Goal: Transaction & Acquisition: Book appointment/travel/reservation

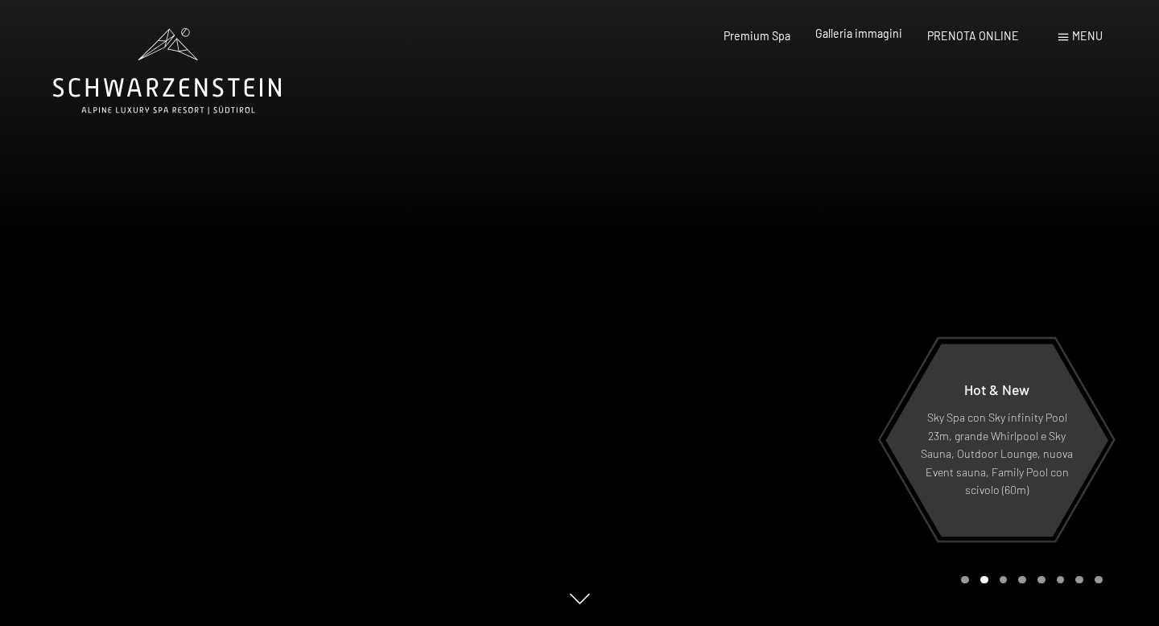
click at [870, 33] on span "Galleria immagini" at bounding box center [858, 34] width 87 height 14
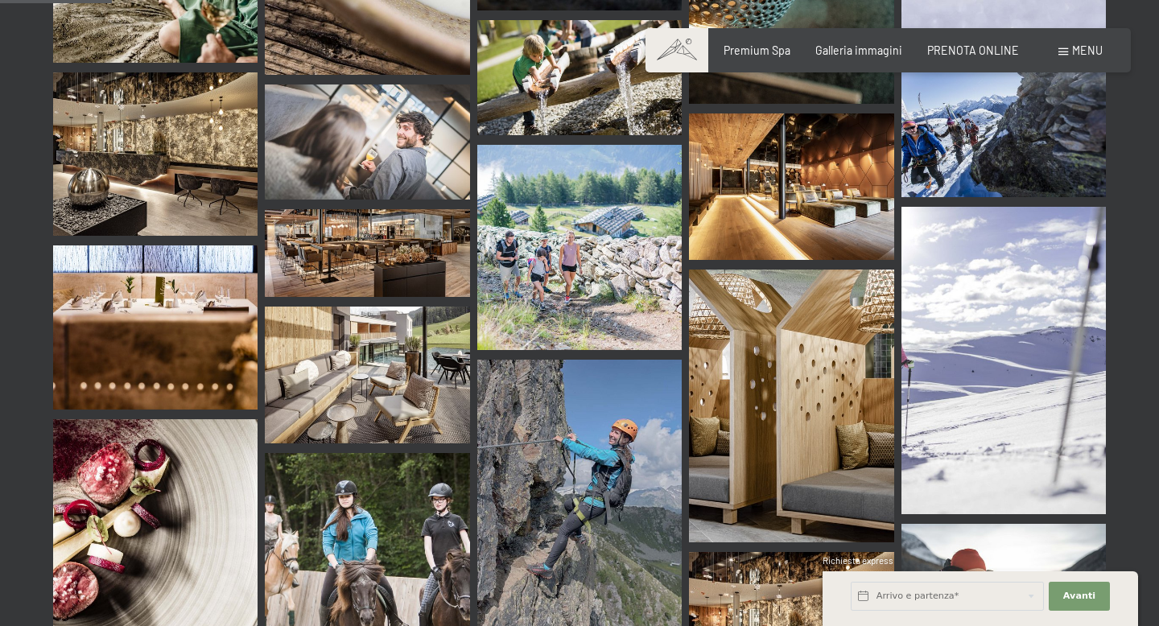
scroll to position [1557, 0]
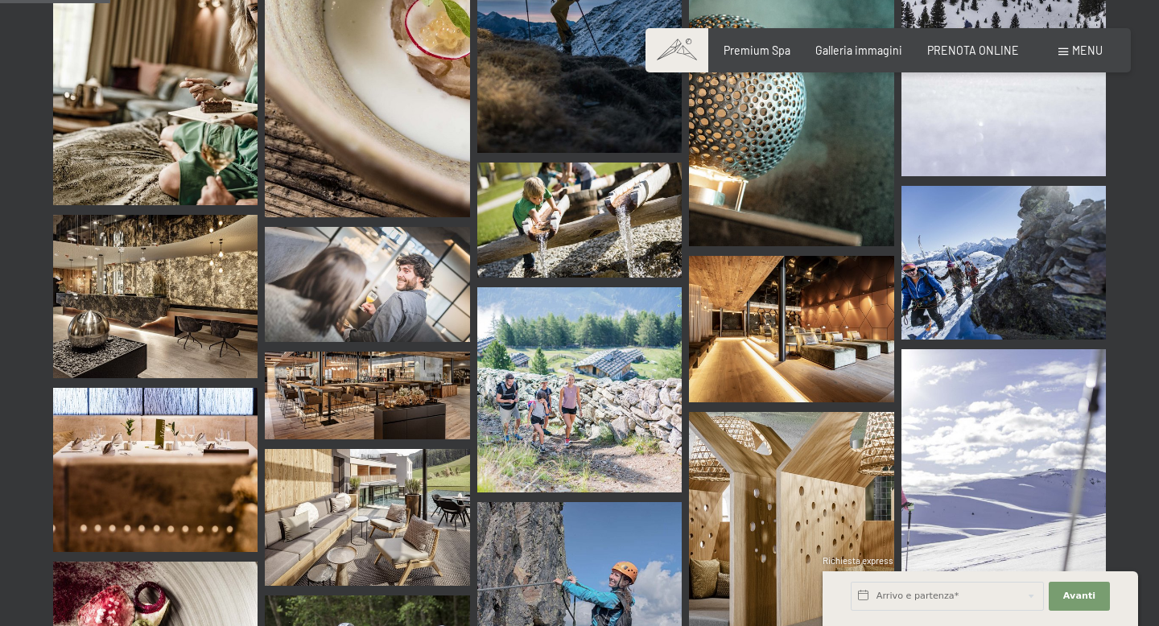
click at [167, 215] on img at bounding box center [155, 297] width 204 height 164
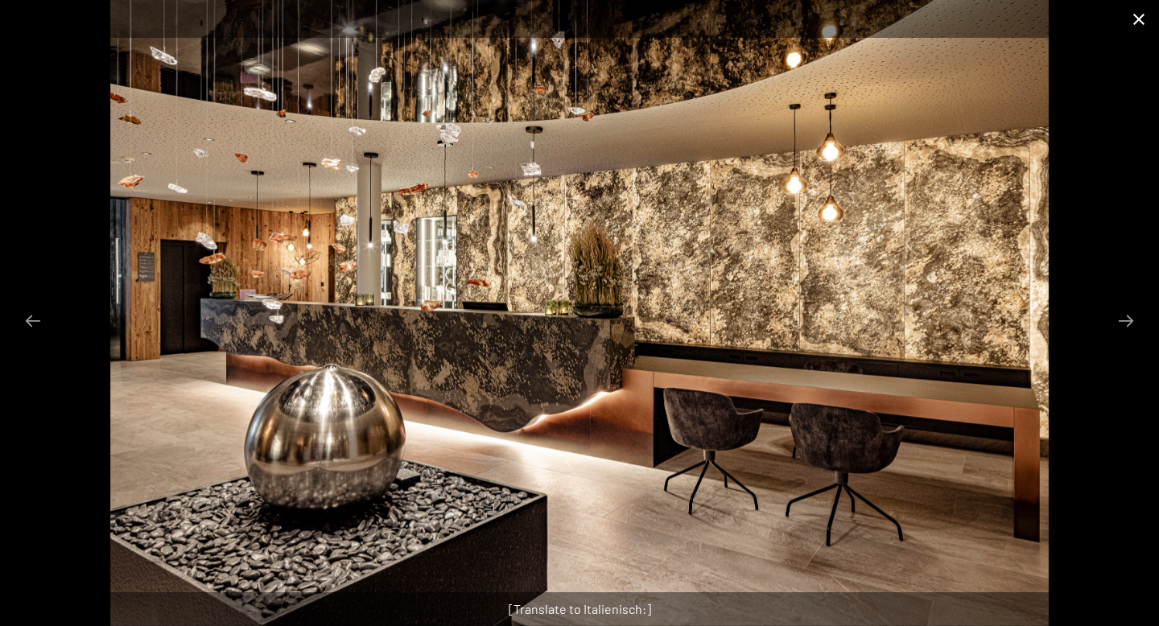
click at [1146, 13] on button "Close gallery" at bounding box center [1138, 19] width 40 height 38
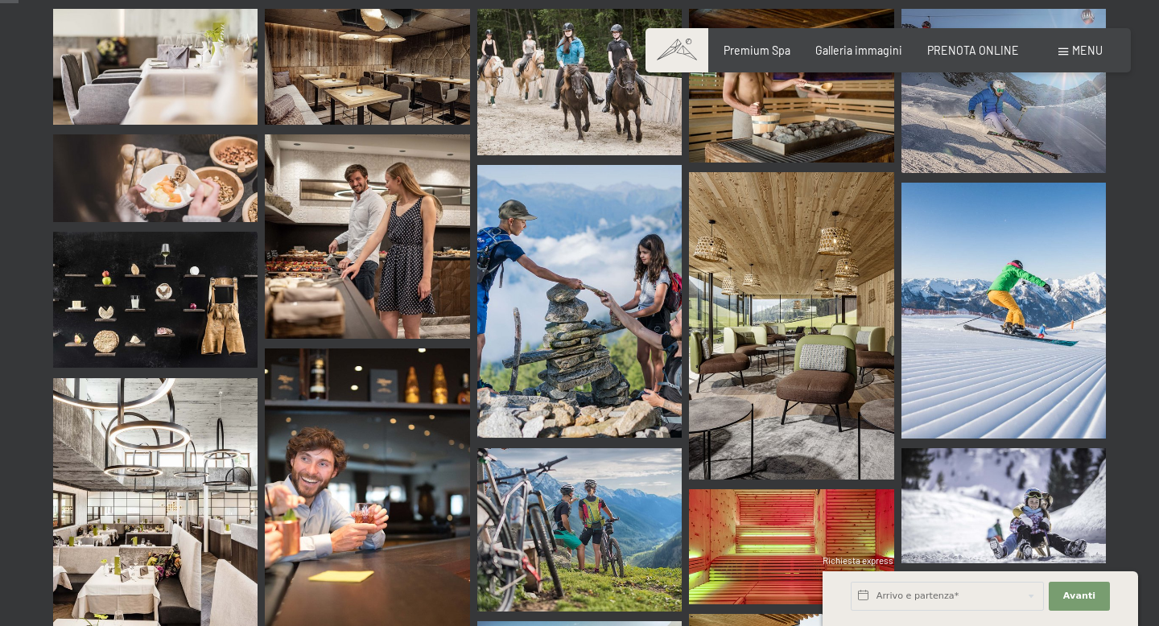
scroll to position [0, 0]
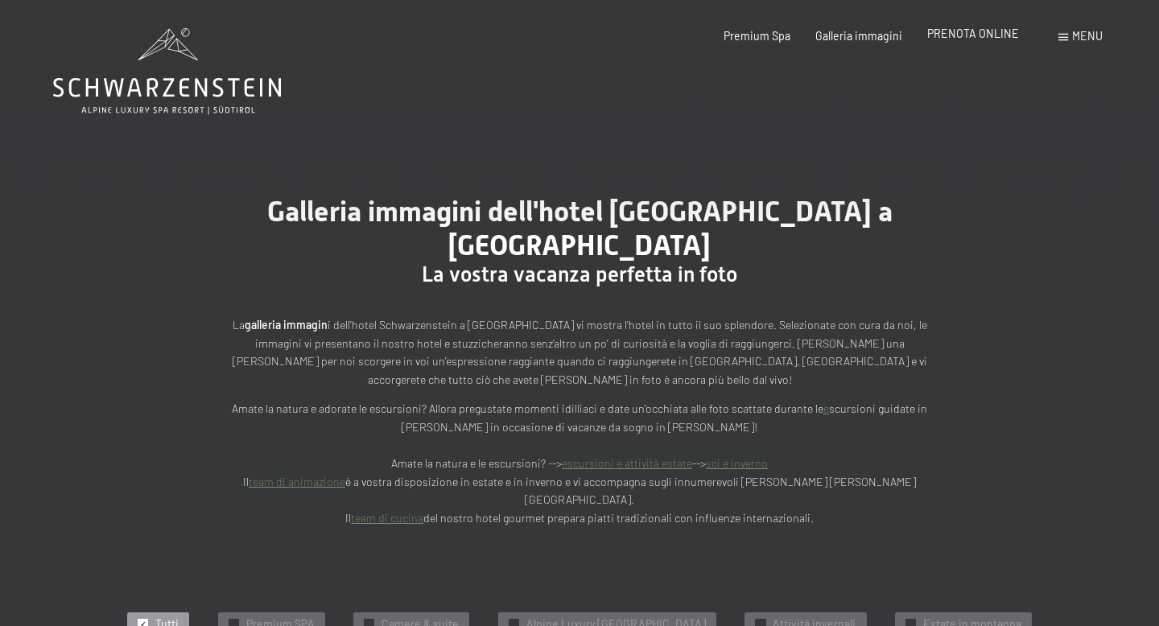
click at [973, 31] on span "PRENOTA ONLINE" at bounding box center [973, 34] width 92 height 14
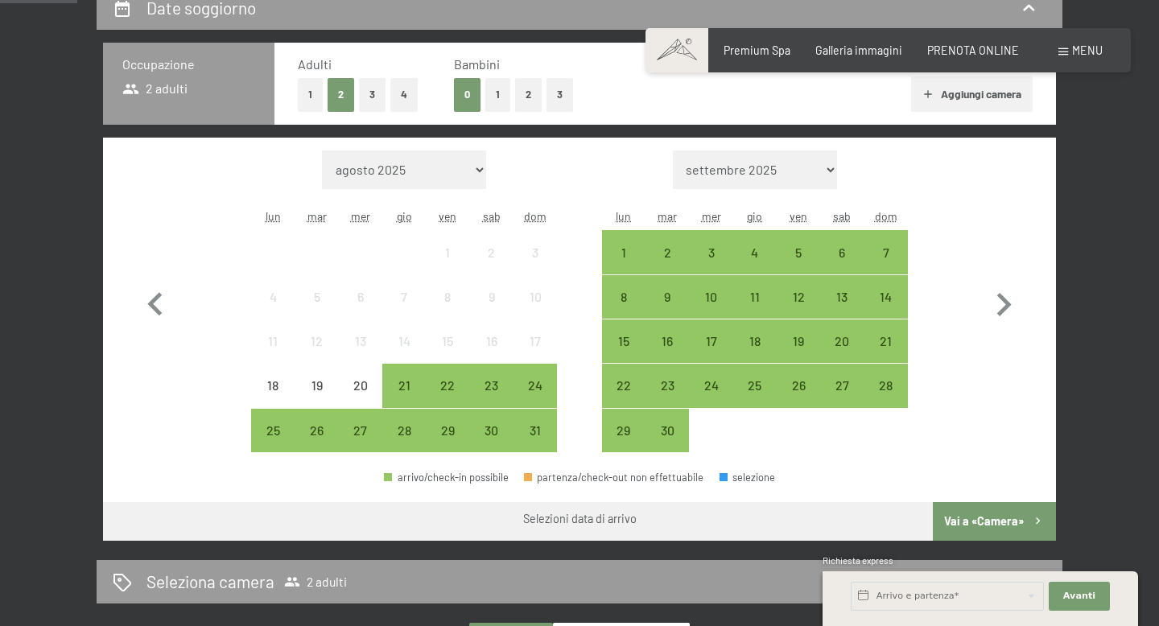
scroll to position [368, 0]
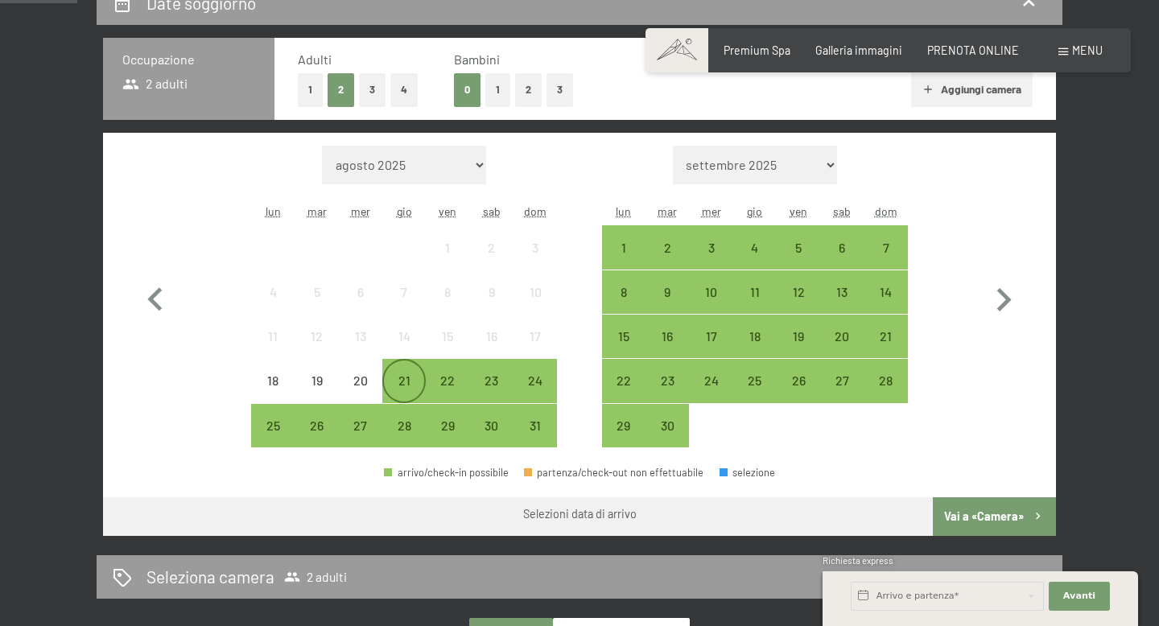
click at [397, 380] on div "21" at bounding box center [404, 394] width 40 height 40
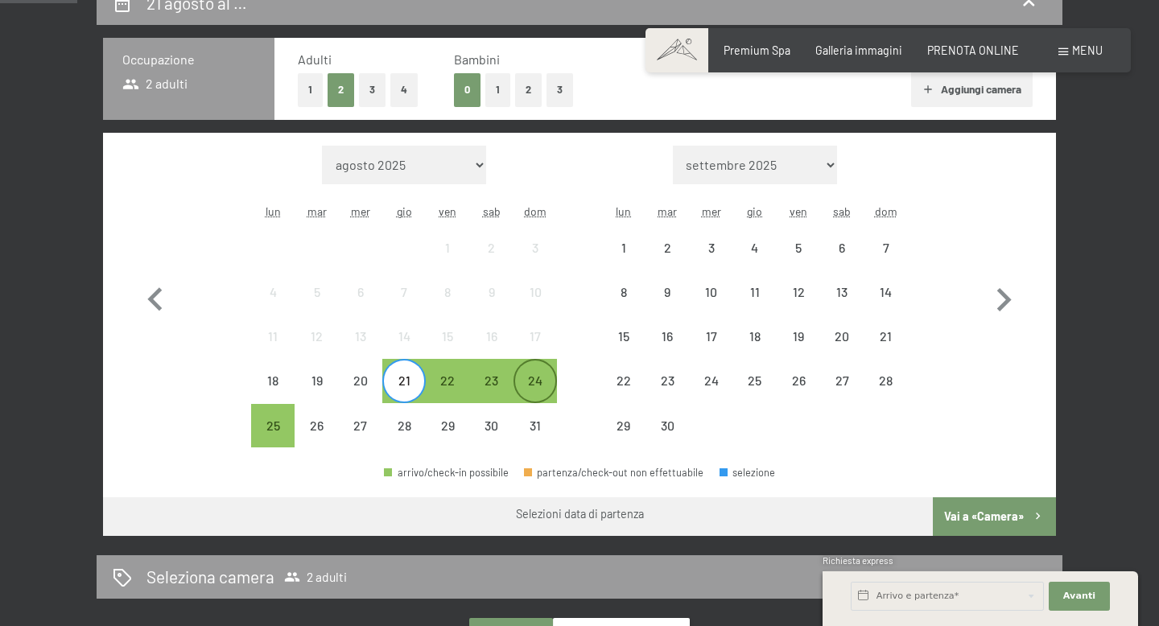
click at [521, 377] on div "24" at bounding box center [535, 394] width 40 height 40
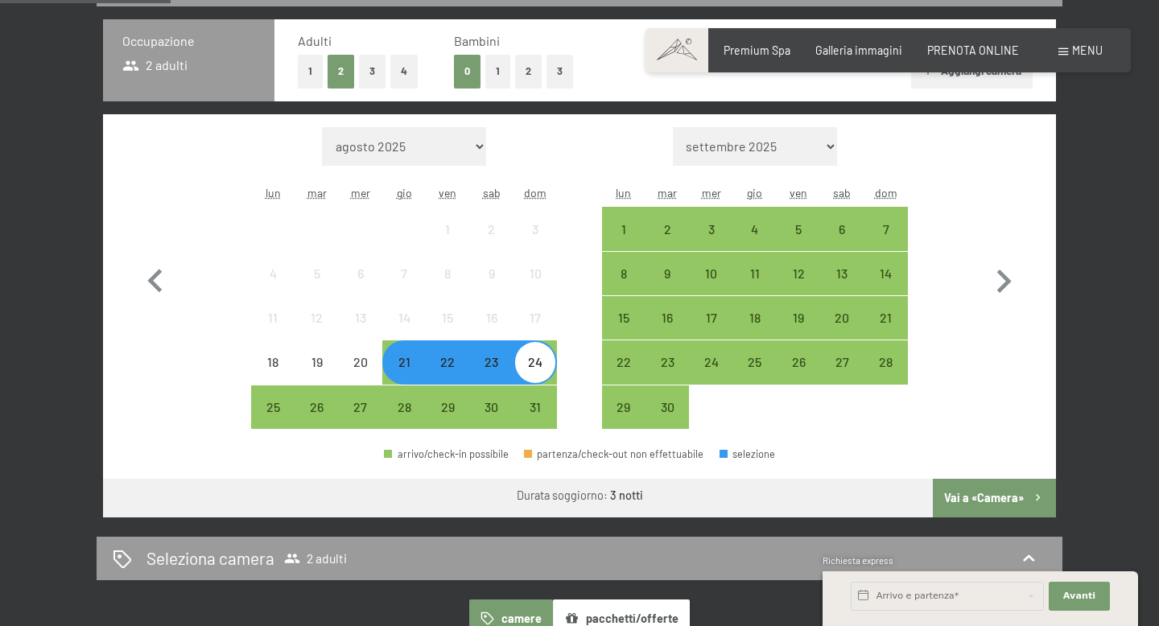
scroll to position [390, 0]
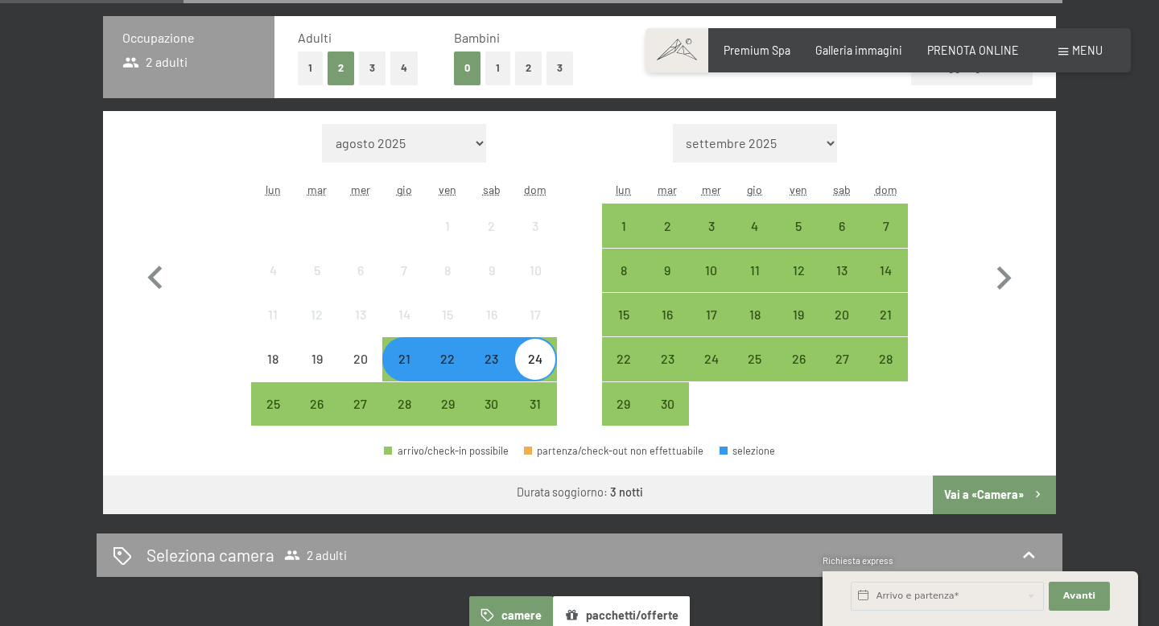
click at [969, 504] on button "Vai a «Camera»" at bounding box center [993, 494] width 123 height 39
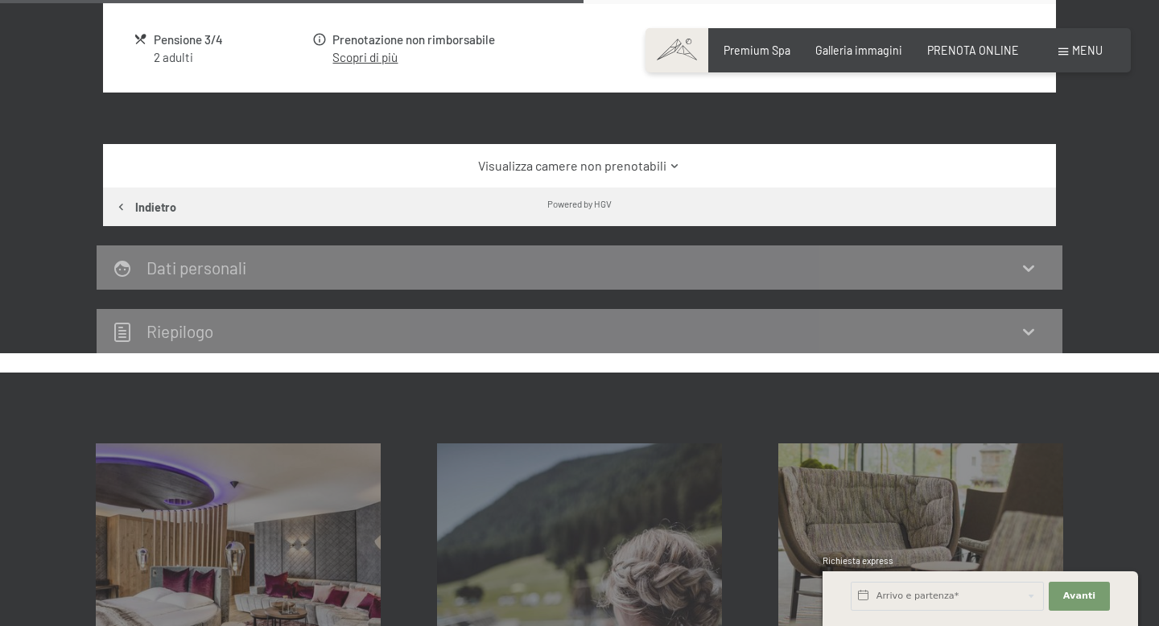
scroll to position [781, 0]
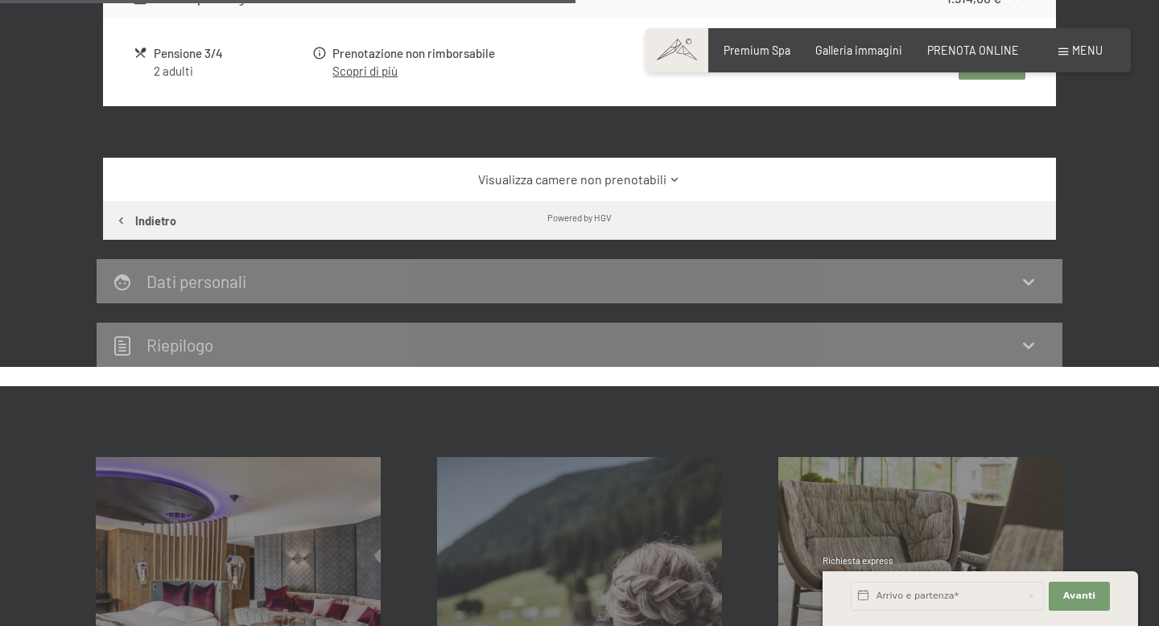
click at [624, 179] on link "Visualizza camere non prenotabili" at bounding box center [579, 180] width 895 height 18
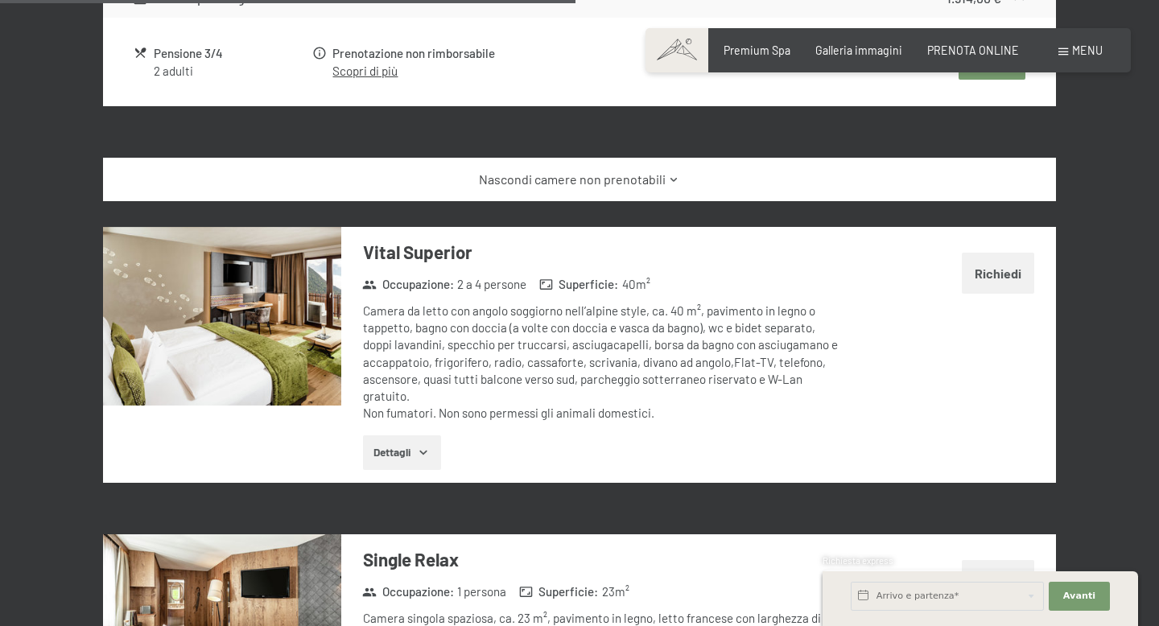
click at [624, 179] on link "Nascondi camere non prenotabili" at bounding box center [579, 180] width 895 height 18
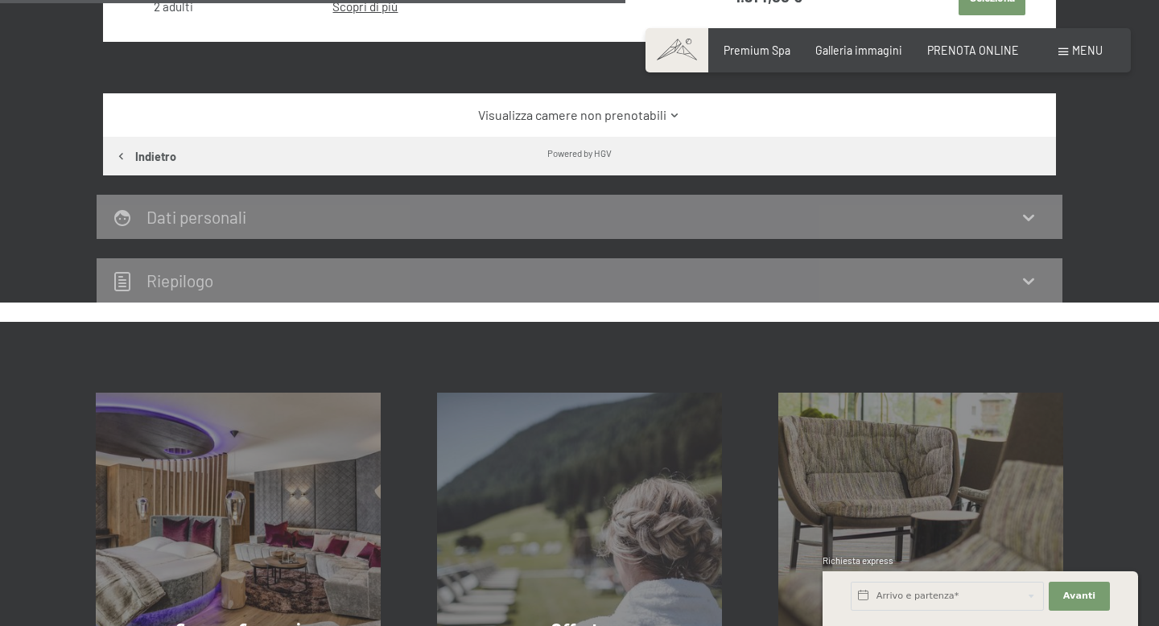
scroll to position [849, 0]
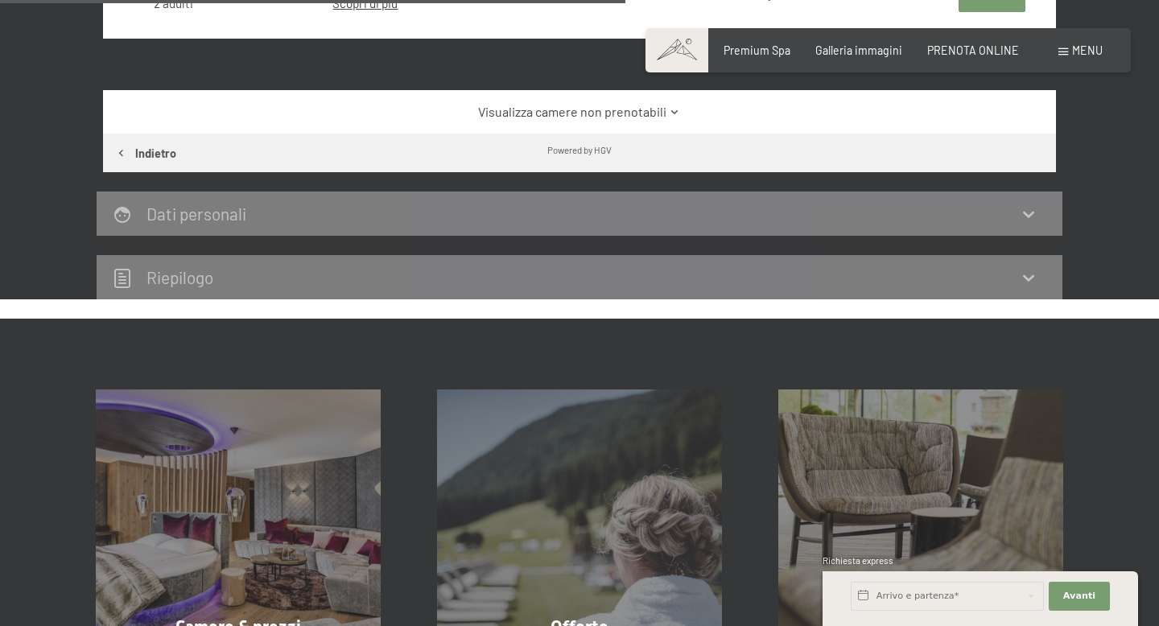
click at [561, 273] on div "Riepilogo" at bounding box center [579, 276] width 933 height 23
click at [1032, 279] on icon at bounding box center [1028, 277] width 19 height 19
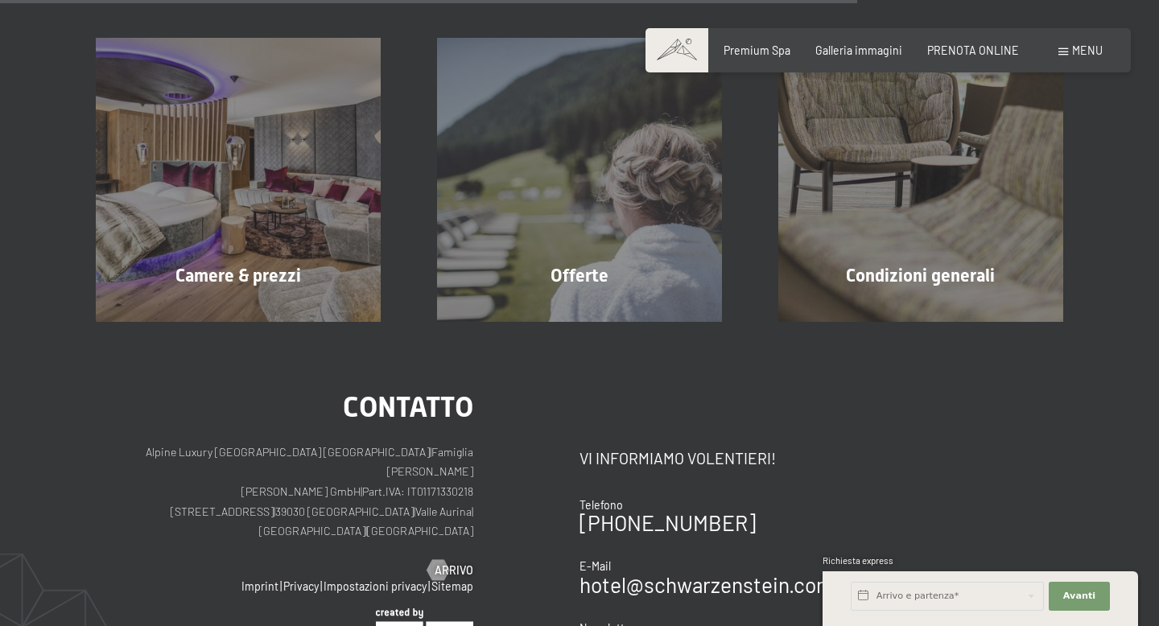
scroll to position [1142, 0]
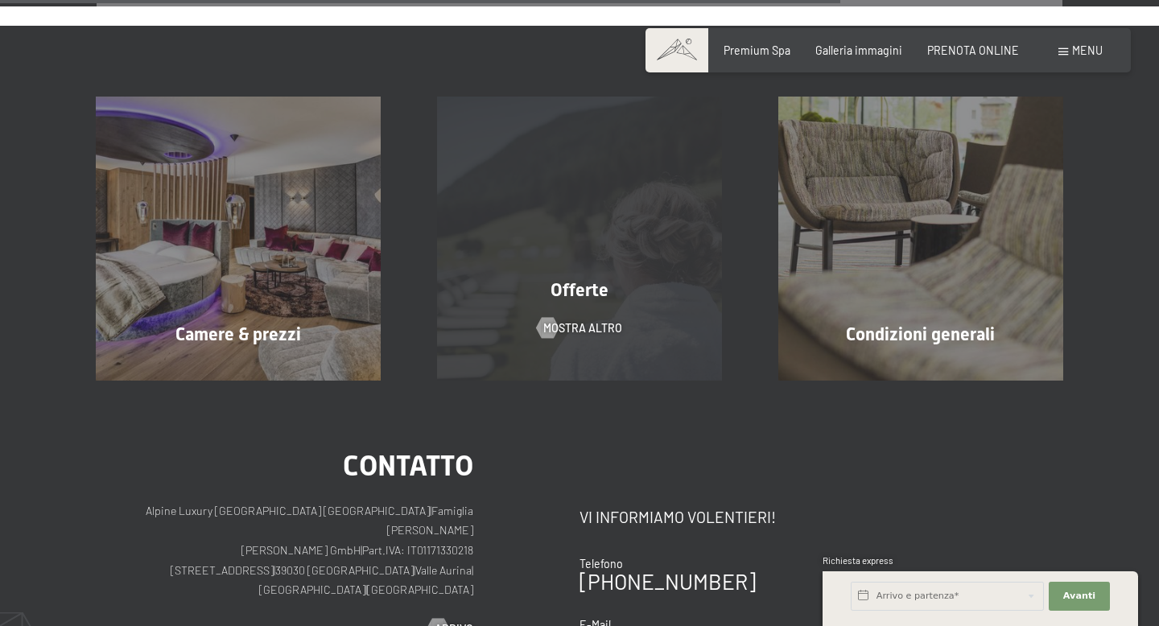
click at [599, 280] on span "Offerte" at bounding box center [579, 290] width 58 height 20
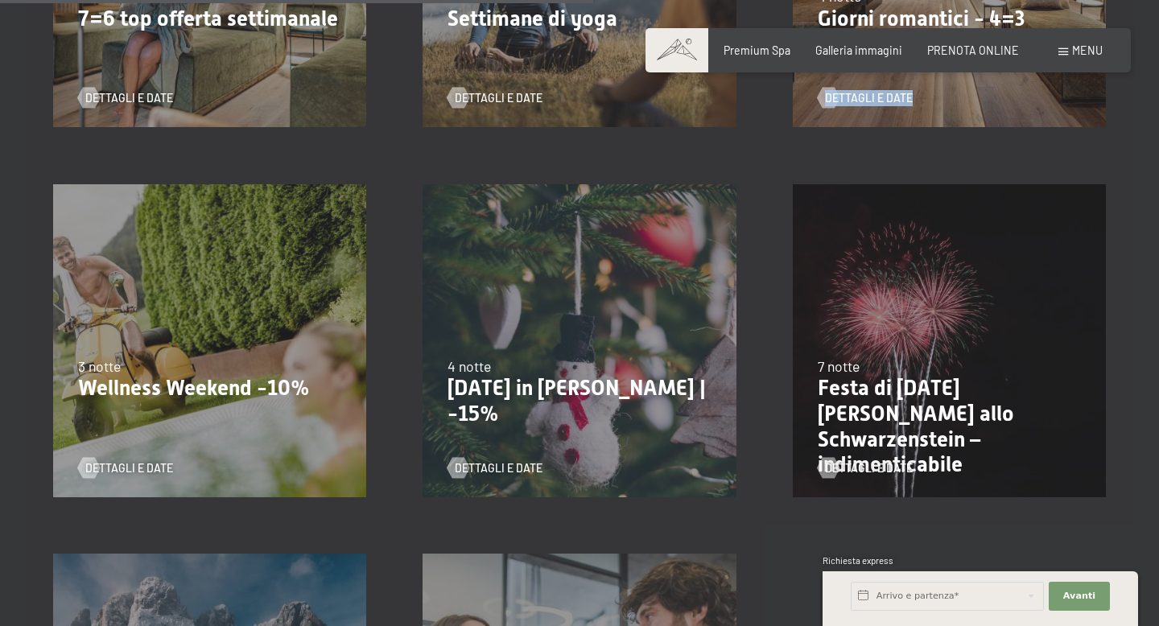
scroll to position [1353, 0]
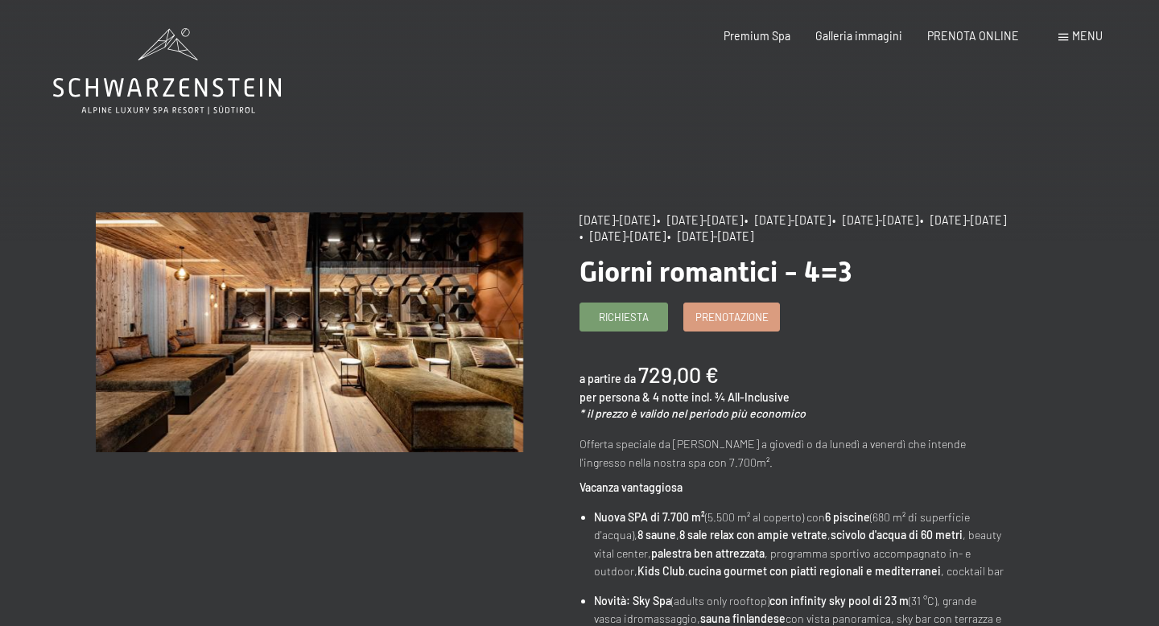
click at [948, 323] on div "Richiesta Prenotazione" at bounding box center [792, 317] width 426 height 28
click at [759, 31] on span "Premium Spa" at bounding box center [756, 34] width 67 height 14
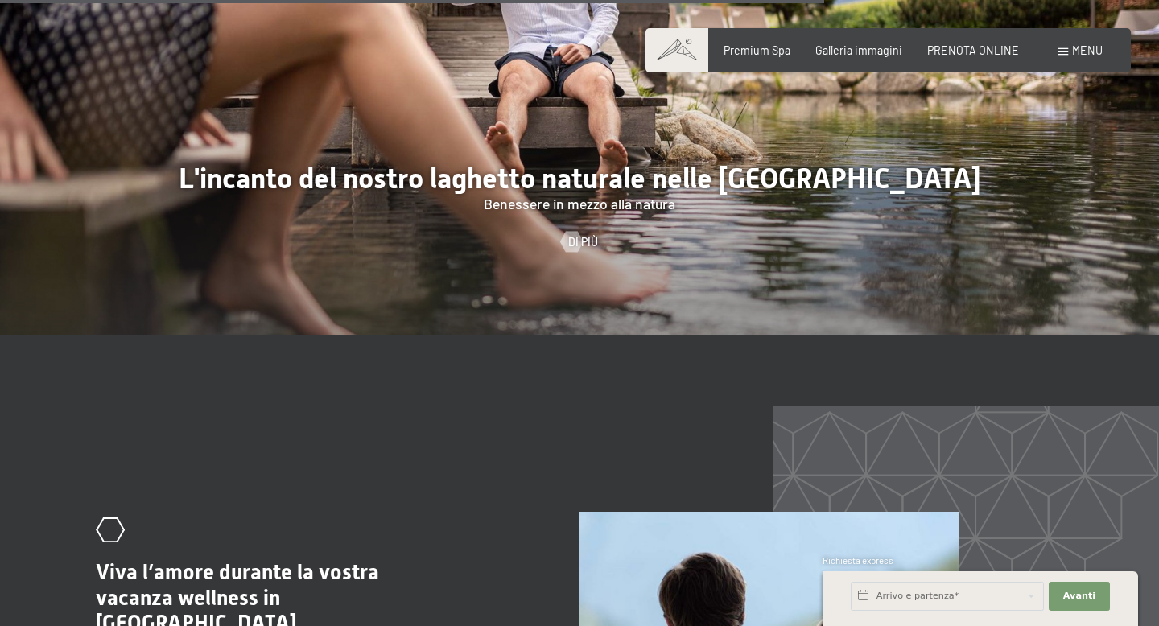
scroll to position [5327, 0]
